Goal: Task Accomplishment & Management: Use online tool/utility

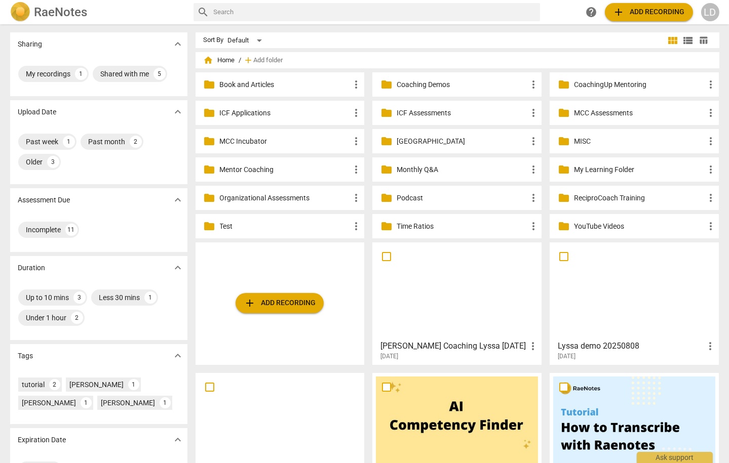
click at [441, 88] on p "Coaching Demos" at bounding box center [462, 85] width 131 height 11
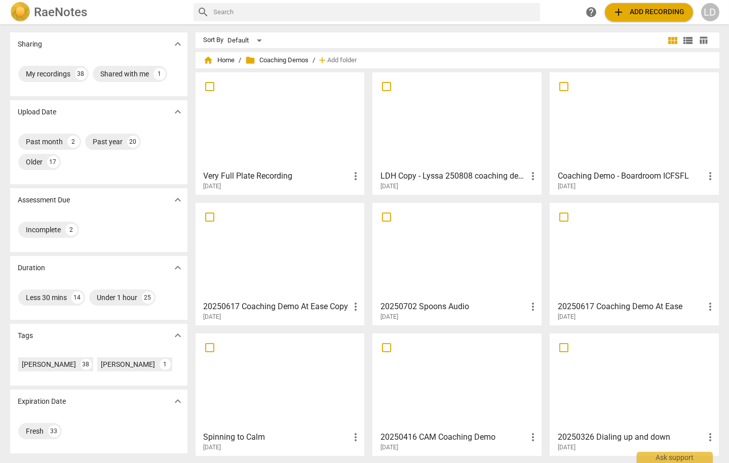
scroll to position [45, 0]
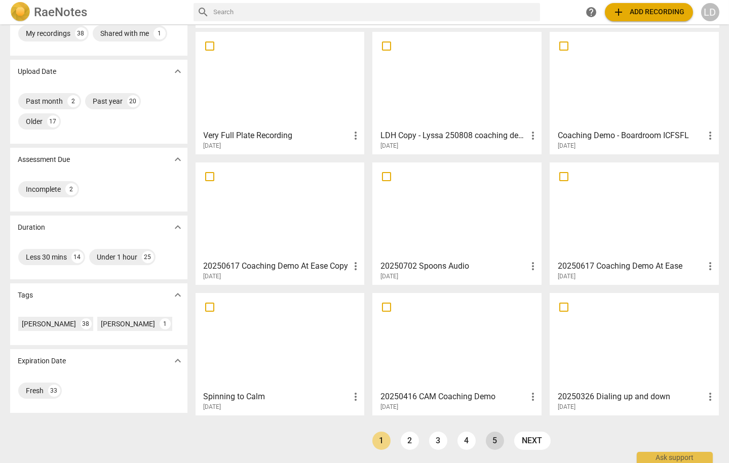
click at [487, 444] on link "5" at bounding box center [495, 441] width 18 height 18
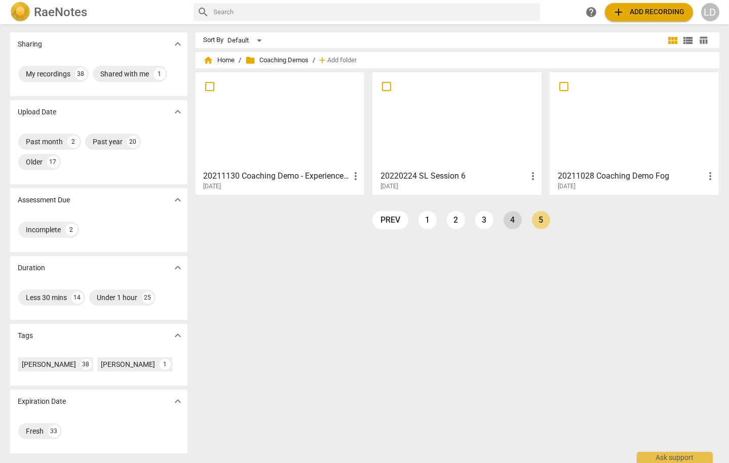
click at [510, 219] on link "4" at bounding box center [512, 220] width 18 height 18
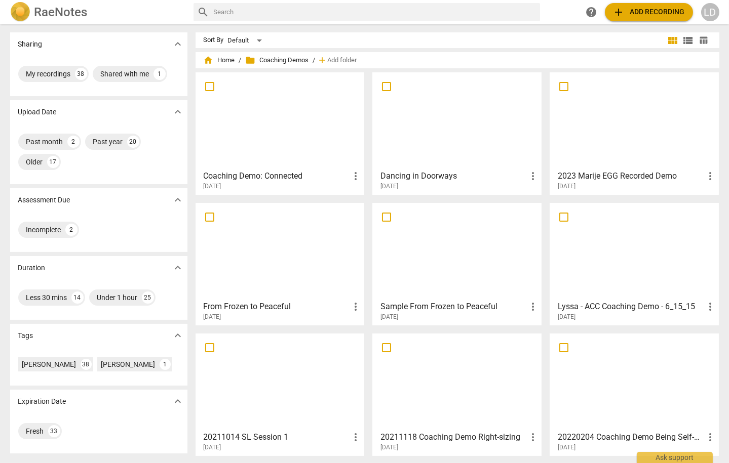
scroll to position [45, 0]
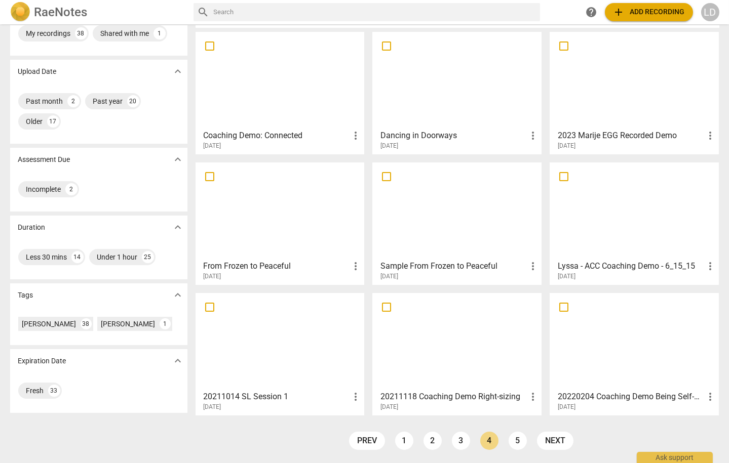
click at [643, 360] on div at bounding box center [634, 342] width 162 height 90
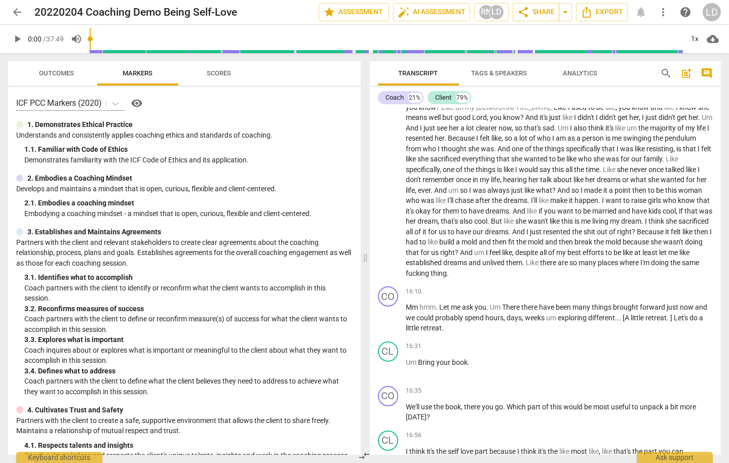
scroll to position [1565, 0]
click at [13, 10] on span "arrow_back" at bounding box center [17, 12] width 12 height 12
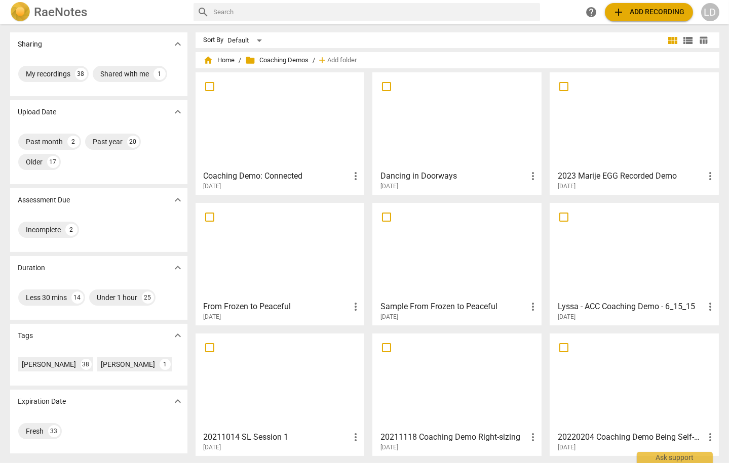
scroll to position [45, 0]
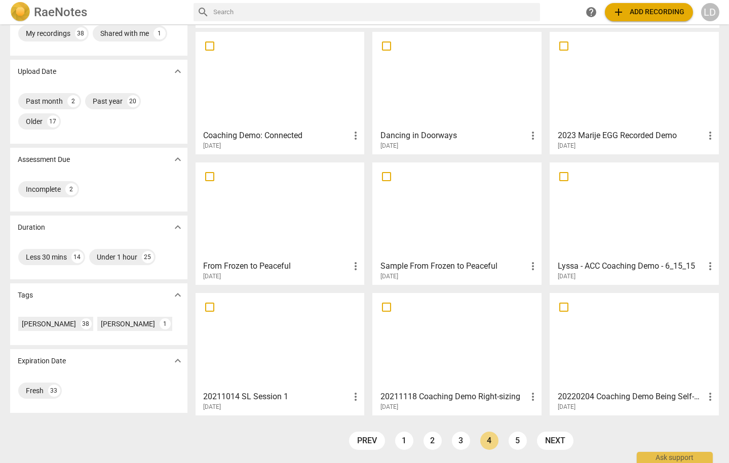
click at [301, 335] on div at bounding box center [280, 342] width 162 height 90
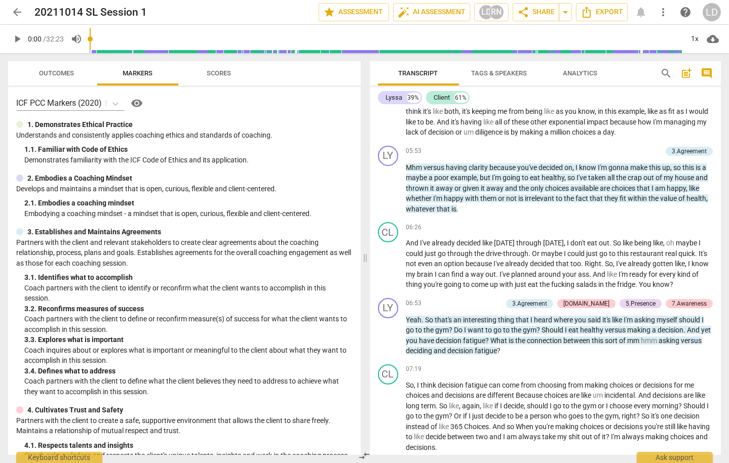
scroll to position [733, 0]
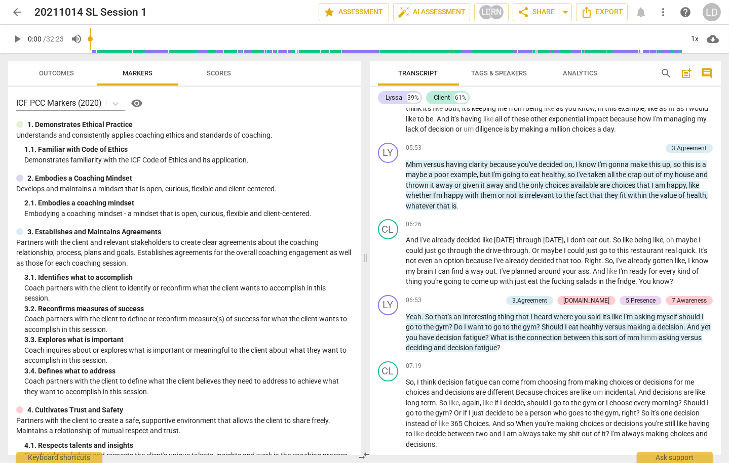
click at [12, 10] on span "arrow_back" at bounding box center [17, 12] width 12 height 12
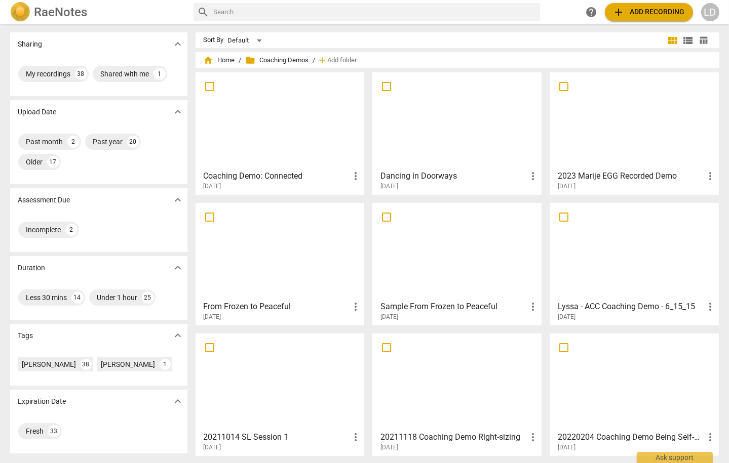
scroll to position [45, 0]
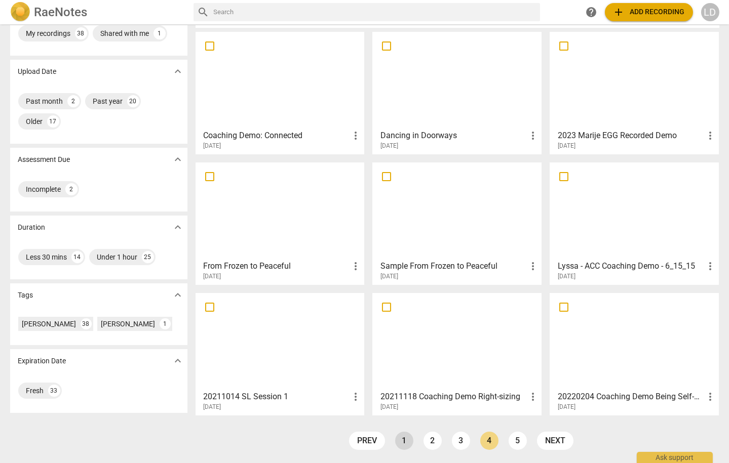
click at [403, 438] on link "1" at bounding box center [404, 441] width 18 height 18
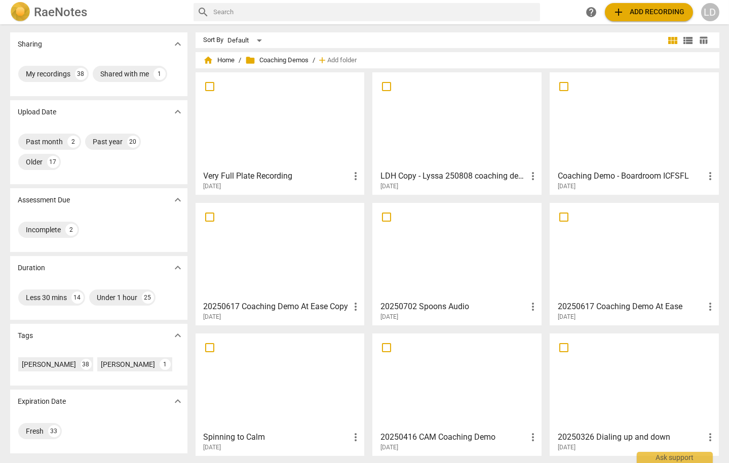
click at [639, 13] on span "add Add recording" at bounding box center [649, 12] width 72 height 12
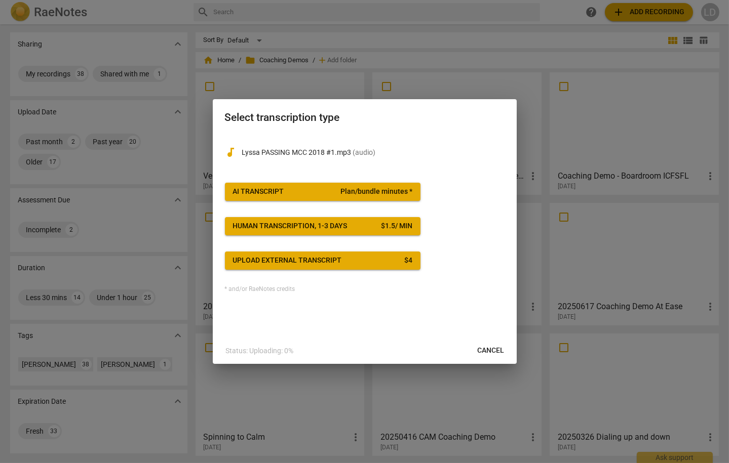
click at [279, 201] on button "AI Transcript Plan/bundle minutes *" at bounding box center [322, 192] width 195 height 18
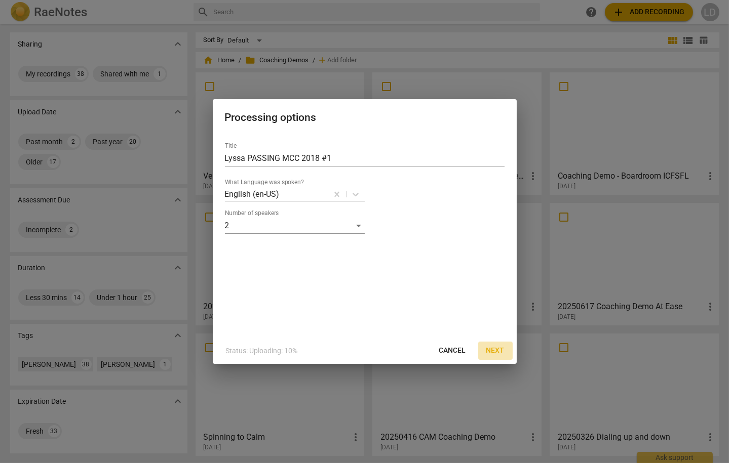
click at [496, 354] on span "Next" at bounding box center [495, 351] width 18 height 10
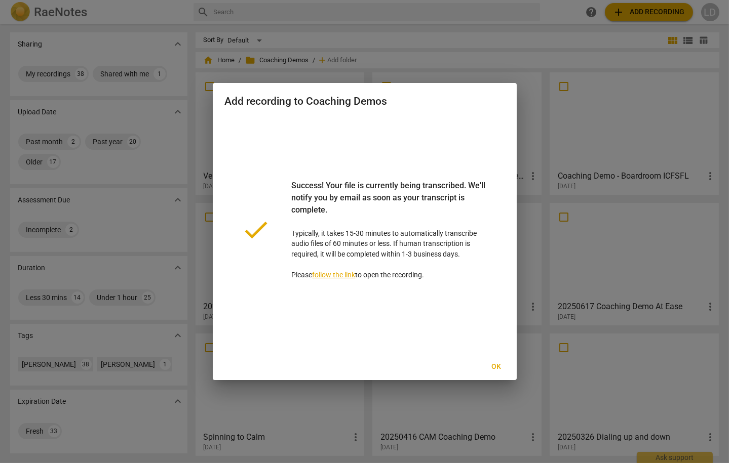
click at [500, 368] on span "Ok" at bounding box center [496, 367] width 16 height 10
